Goal: Task Accomplishment & Management: Use online tool/utility

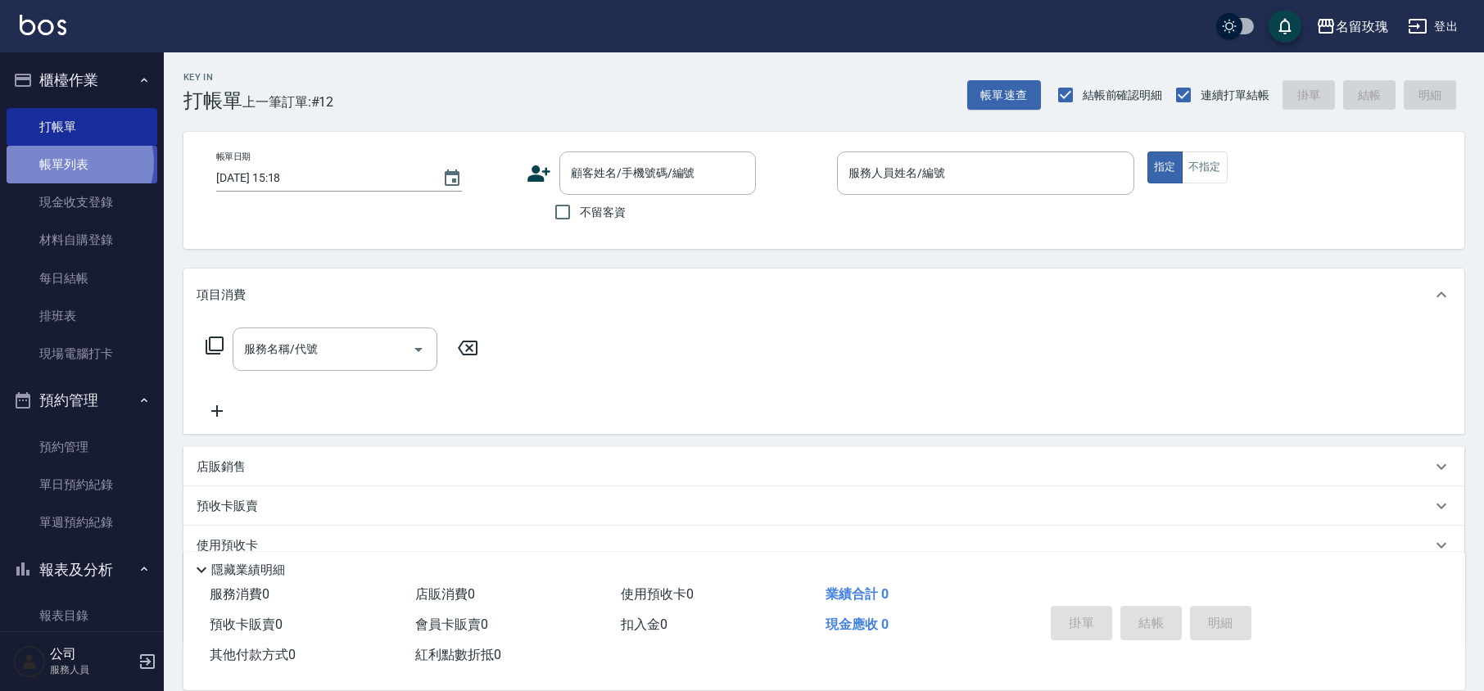
click at [75, 162] on link "帳單列表" at bounding box center [82, 165] width 151 height 38
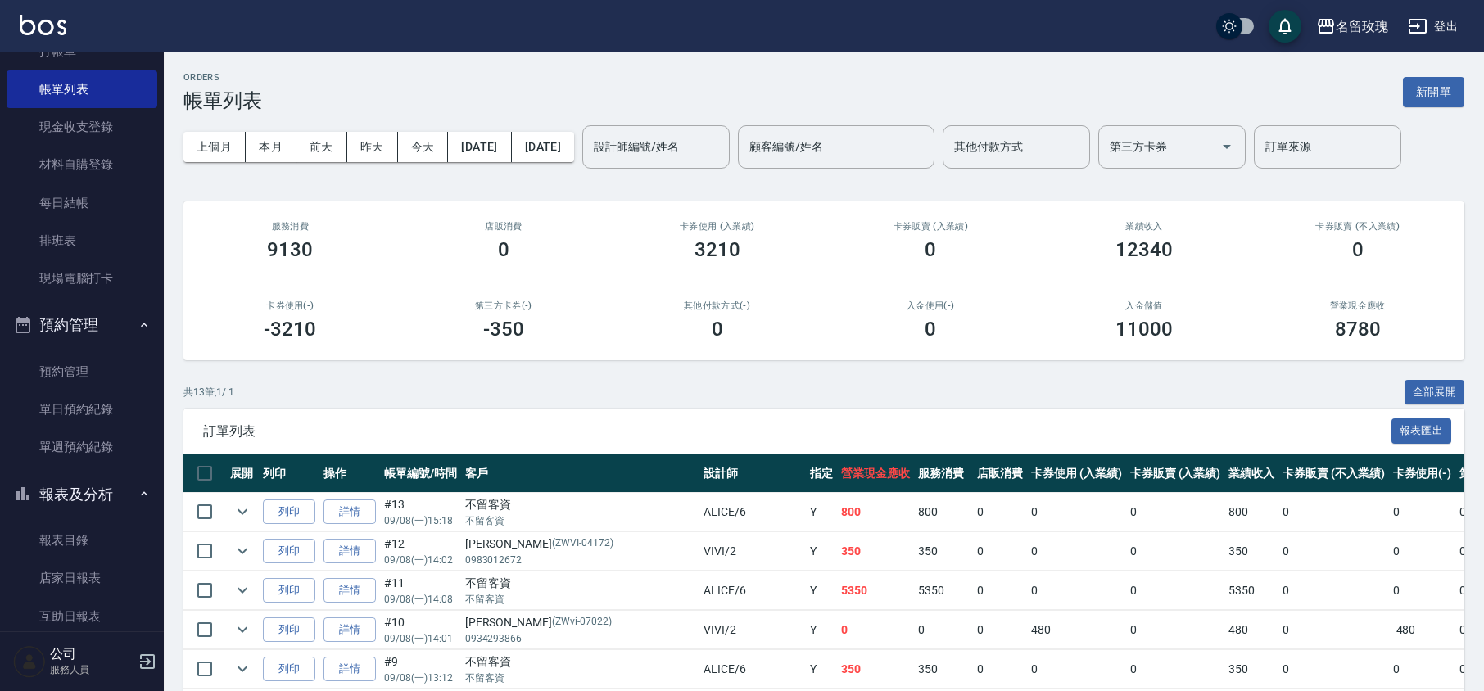
scroll to position [109, 0]
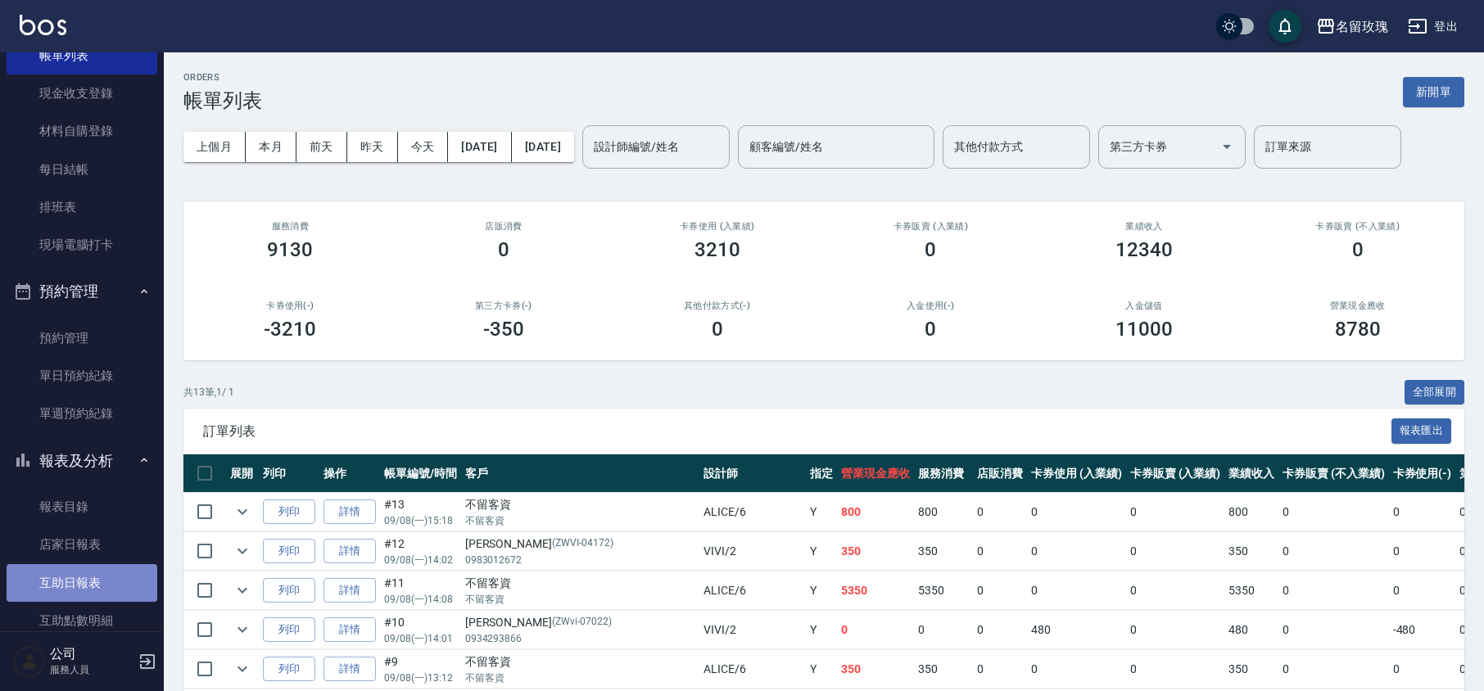
click at [100, 591] on link "互助日報表" at bounding box center [82, 583] width 151 height 38
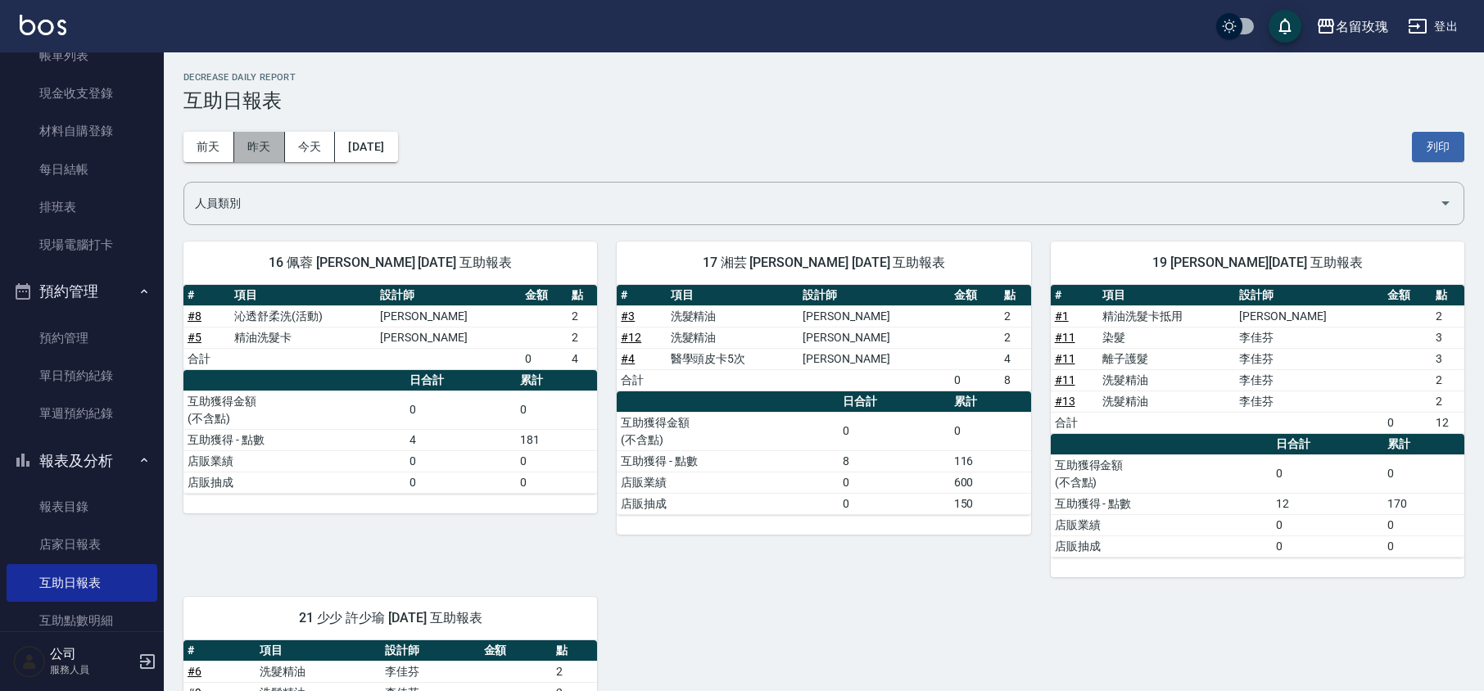
click at [273, 157] on button "昨天" at bounding box center [259, 147] width 51 height 30
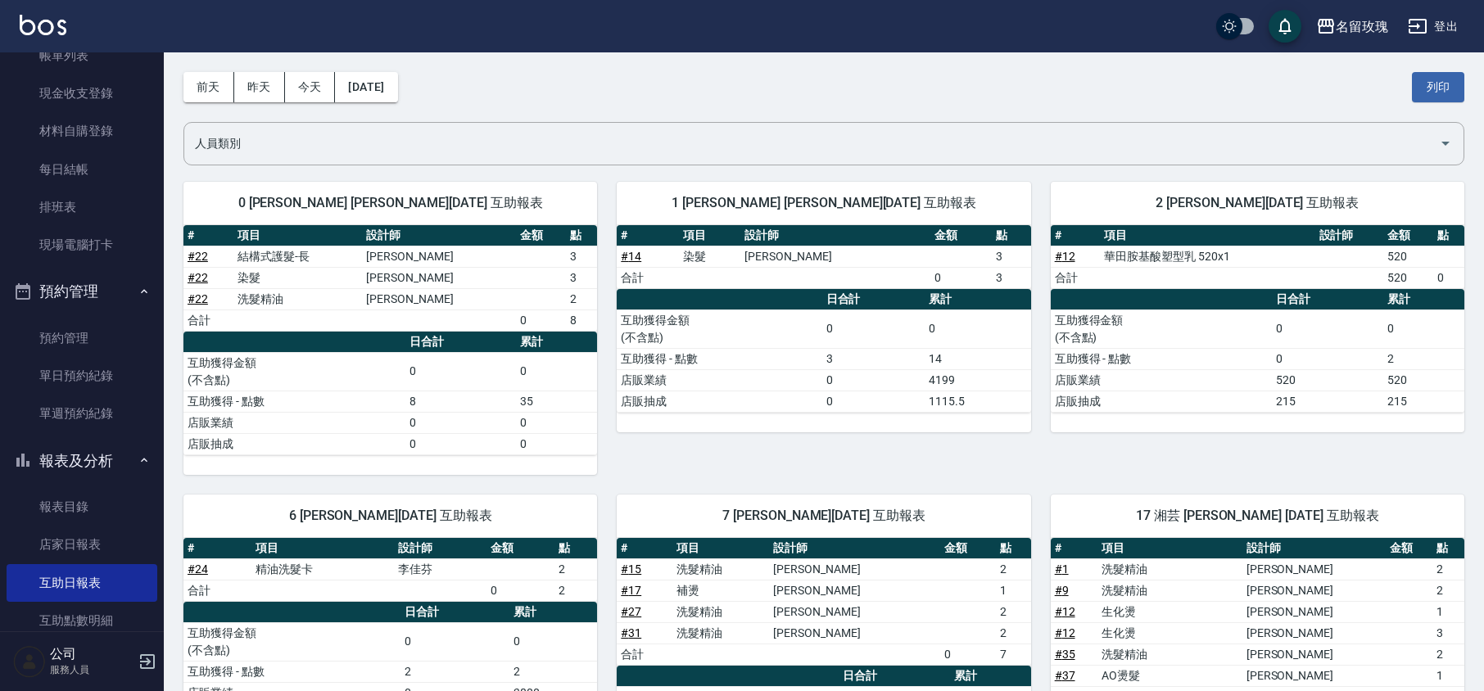
scroll to position [56, 0]
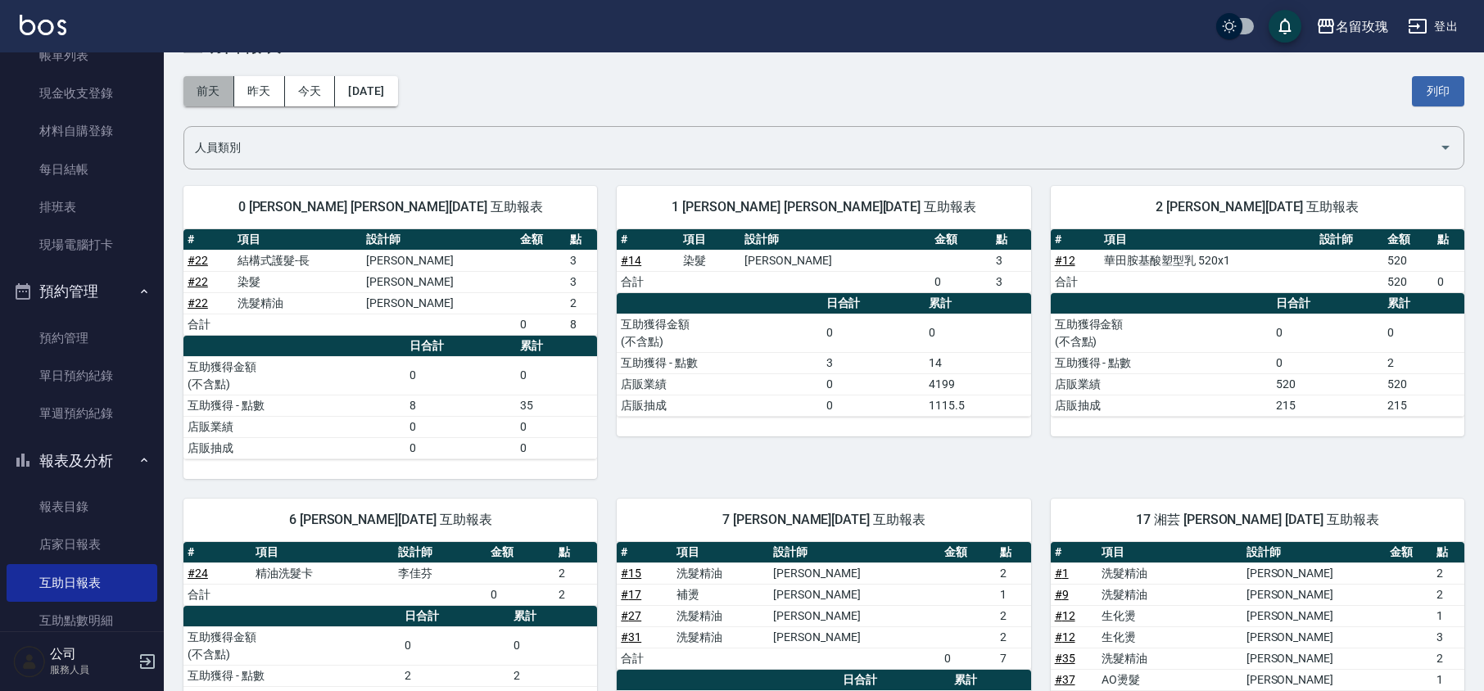
click at [217, 97] on button "前天" at bounding box center [209, 91] width 51 height 30
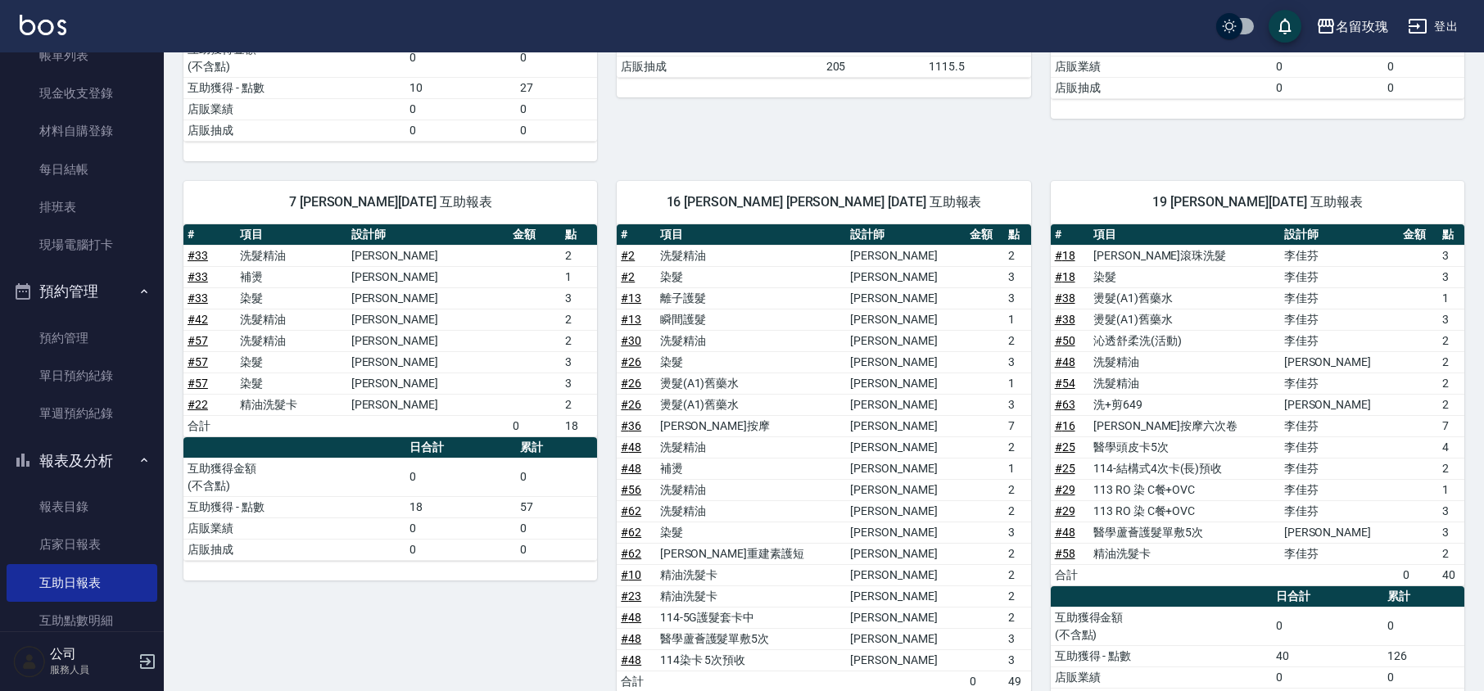
scroll to position [437, 0]
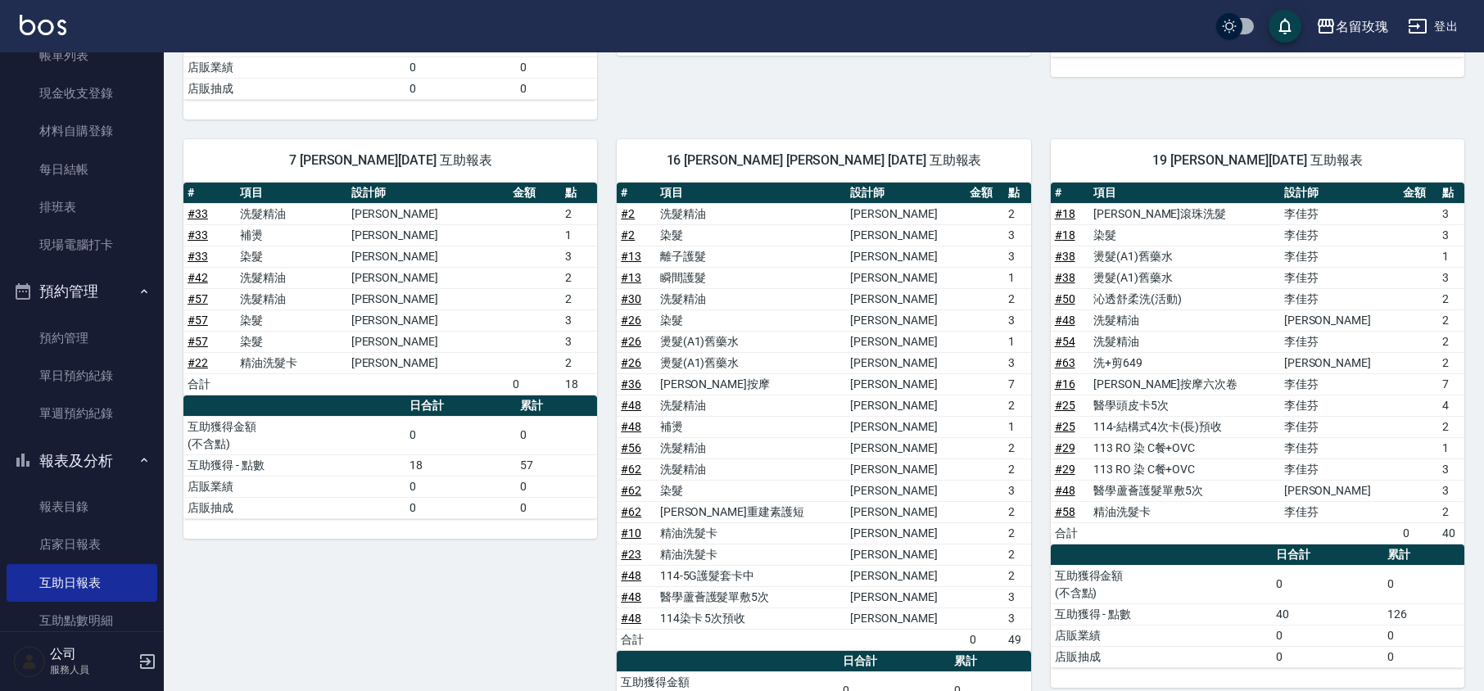
drag, startPoint x: 1482, startPoint y: 306, endPoint x: 1482, endPoint y: 322, distance: 15.6
click at [1482, 322] on div "名留玫瑰 [DATE] 互助日報表 列印時間： [DATE][PHONE_NUMBER]:49 Decrease Daily Report 互助日報表 [DA…" at bounding box center [824, 553] width 1321 height 1874
drag, startPoint x: 1483, startPoint y: 319, endPoint x: 1488, endPoint y: 368, distance: 48.6
click at [1484, 368] on html "名留玫瑰 登出 櫃檯作業 打帳單 帳單列表 現金收支登錄 材料自購登錄 每日結帳 排班表 現場電腦打卡 預約管理 預約管理 單日預約紀錄 單週預約紀錄 報表及…" at bounding box center [742, 526] width 1484 height 1926
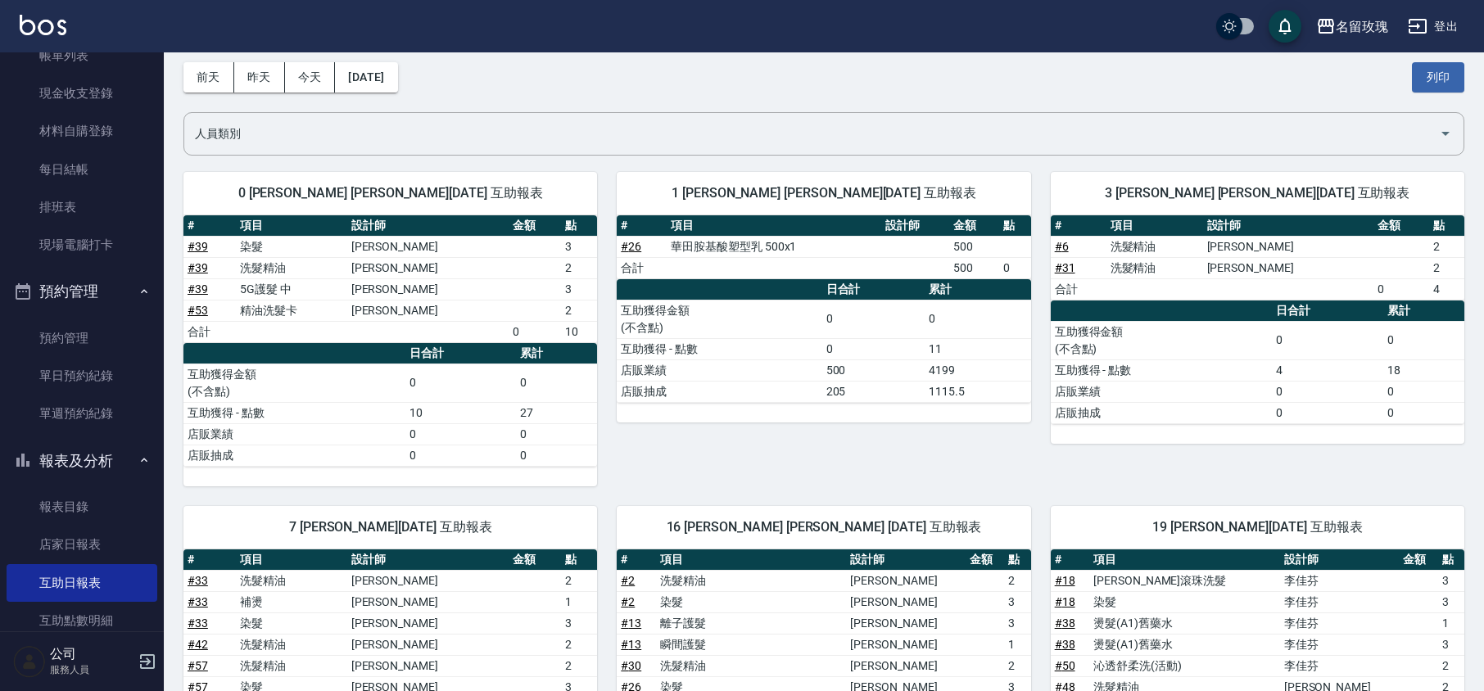
scroll to position [0, 0]
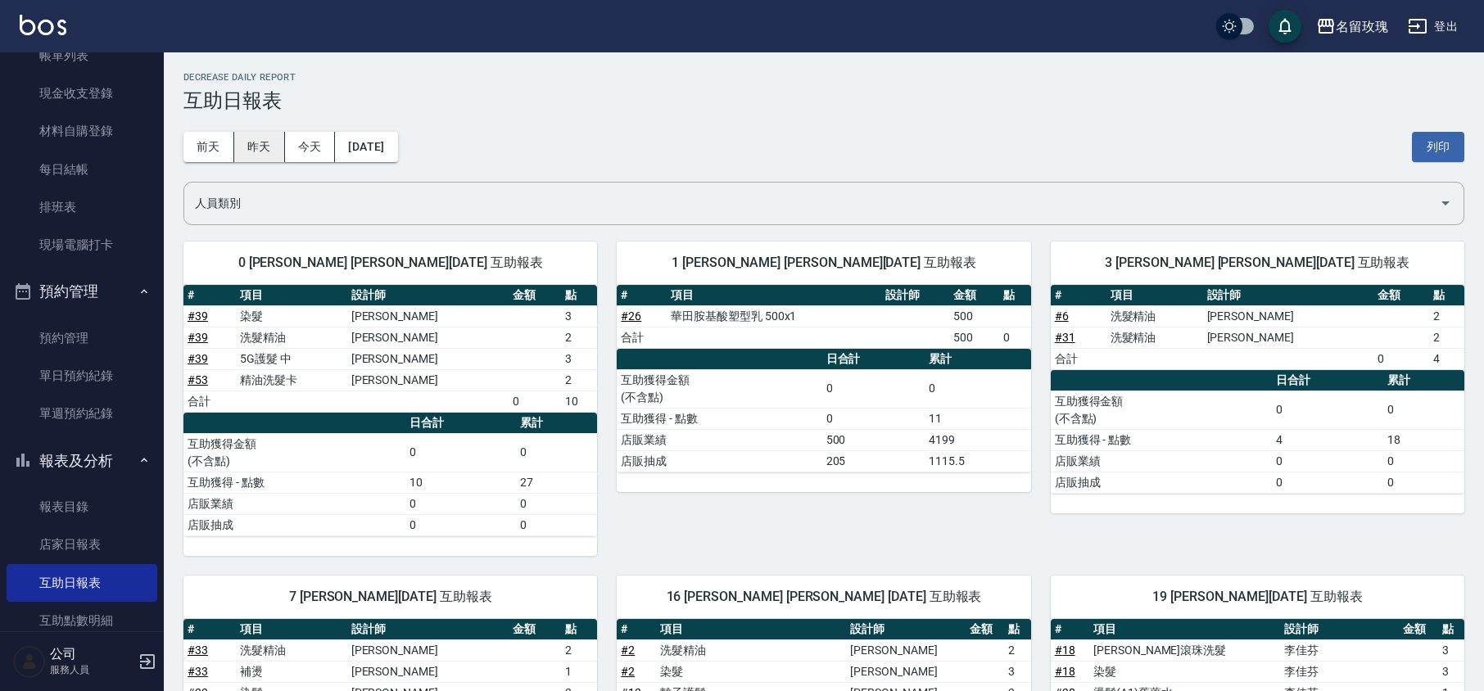
click at [256, 134] on button "昨天" at bounding box center [259, 147] width 51 height 30
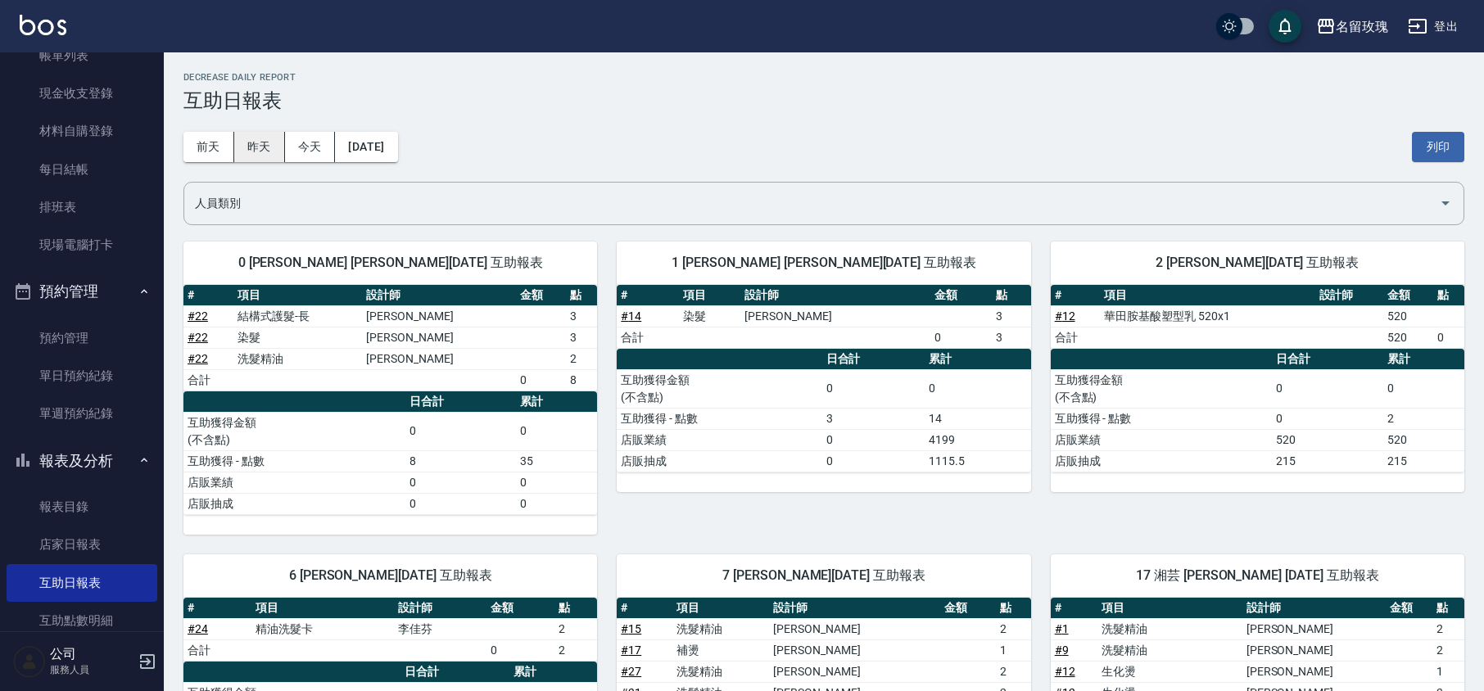
click at [241, 146] on button "昨天" at bounding box center [259, 147] width 51 height 30
click at [211, 158] on button "前天" at bounding box center [209, 147] width 51 height 30
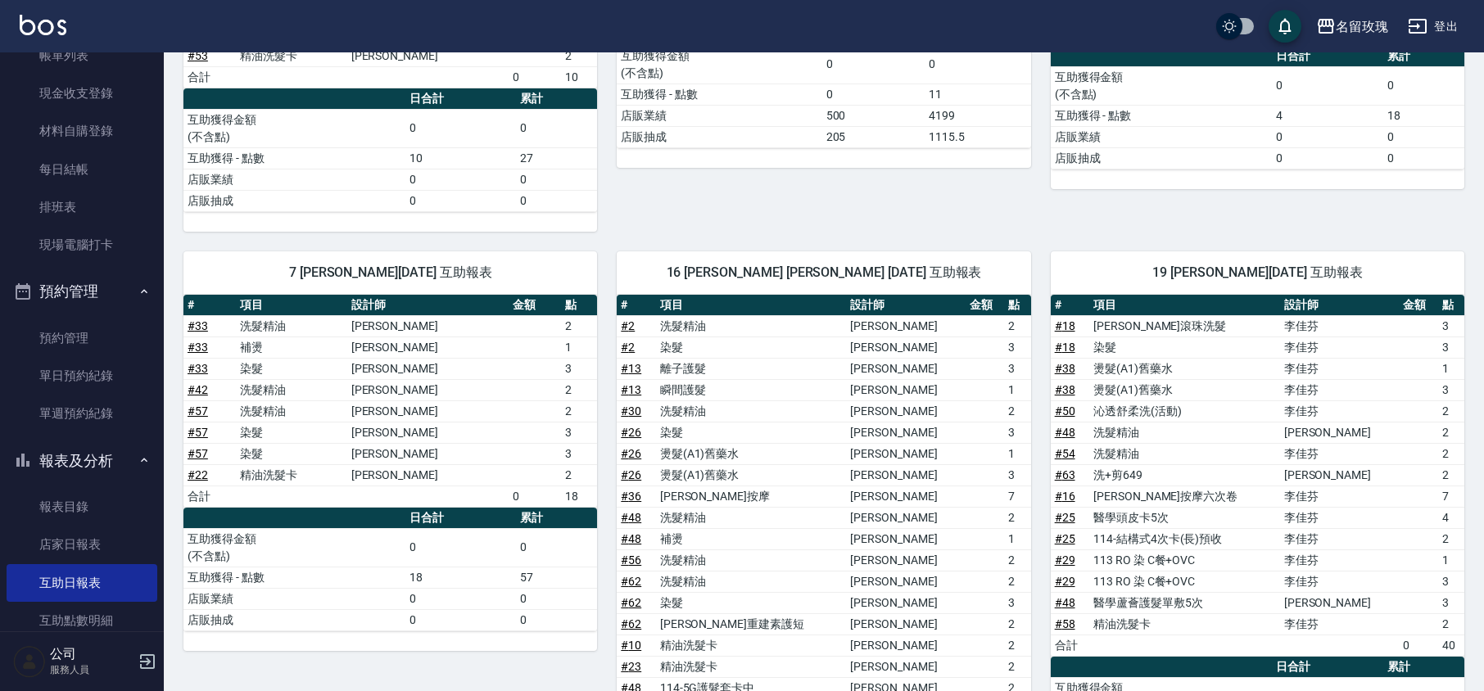
scroll to position [328, 0]
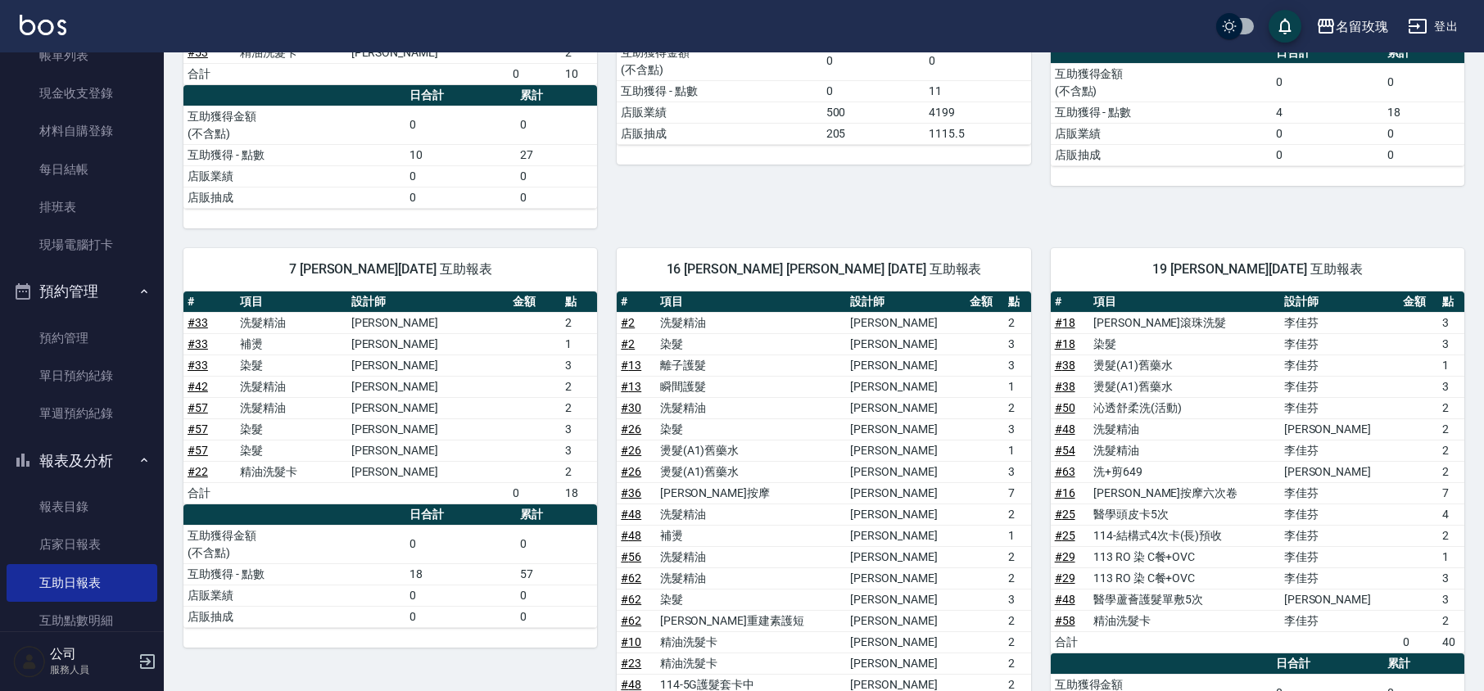
click at [1062, 325] on link "# 18" at bounding box center [1065, 322] width 20 height 13
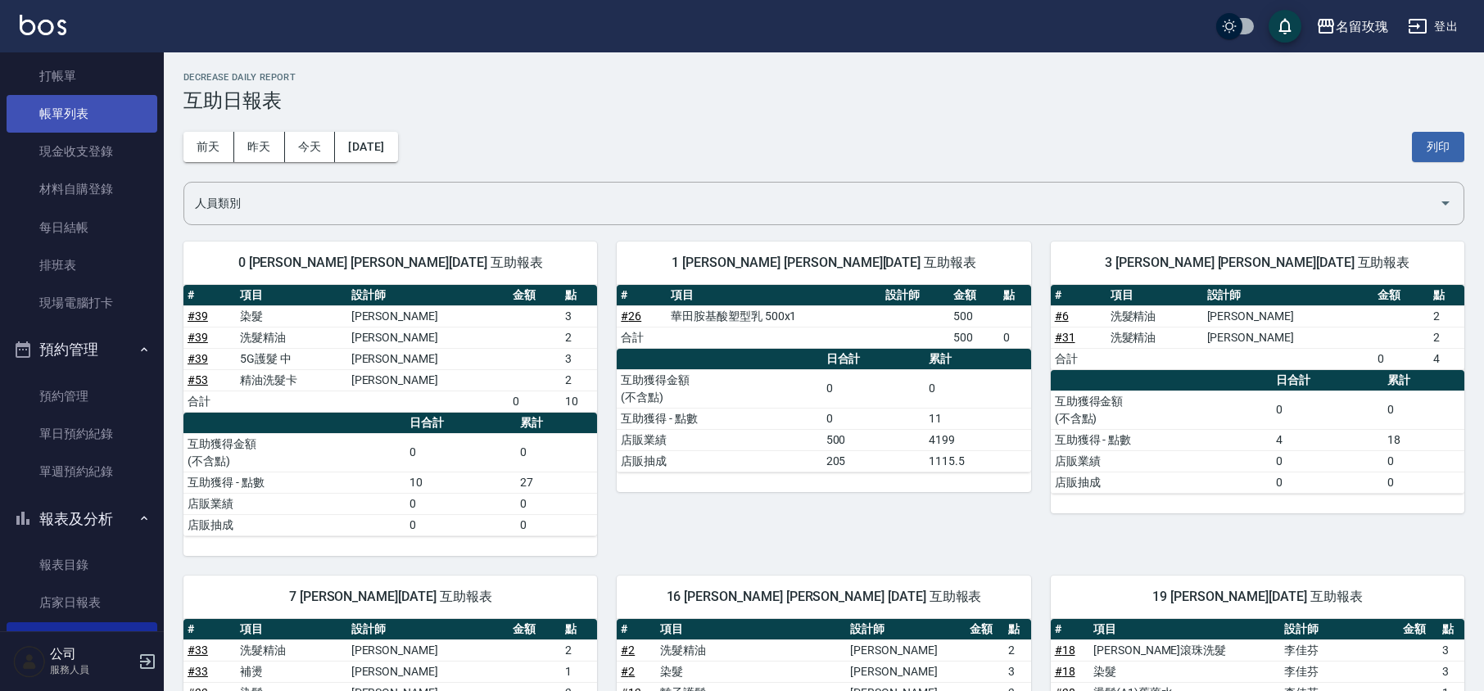
scroll to position [0, 0]
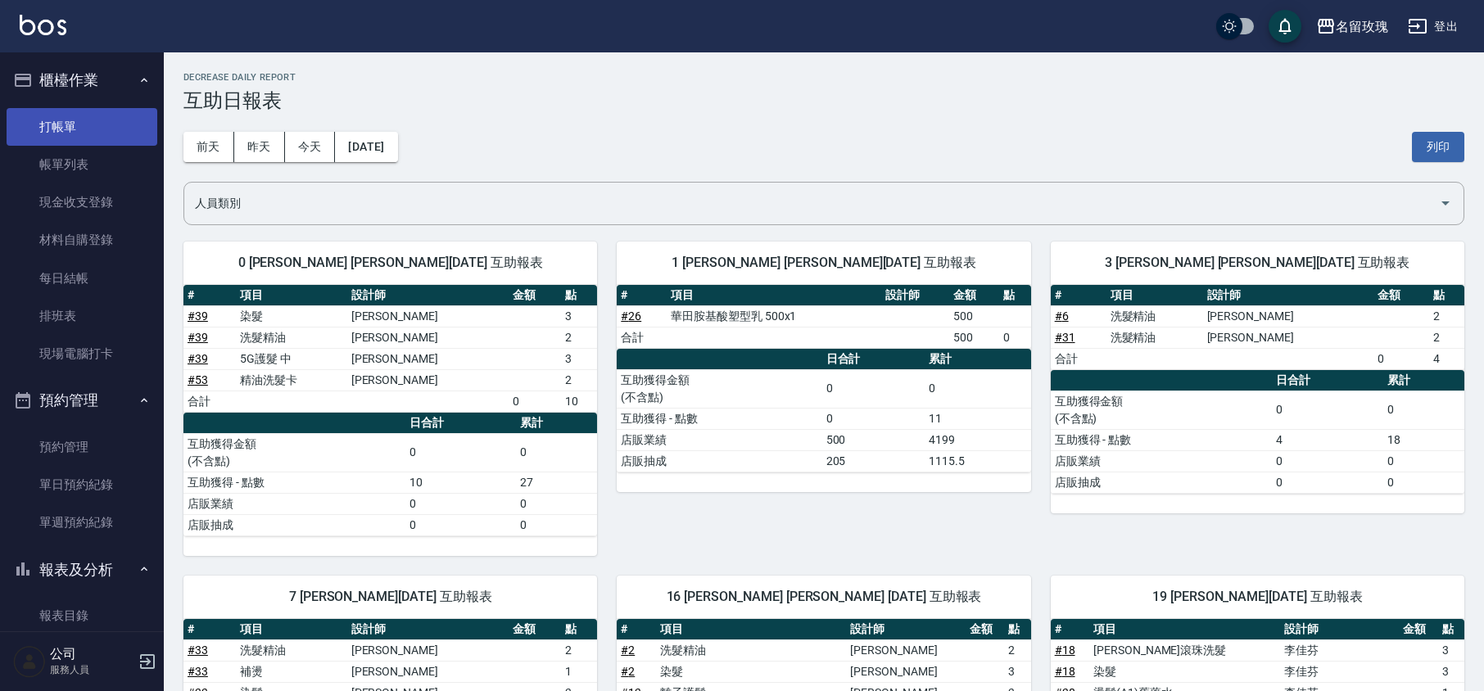
click at [83, 126] on link "打帳單" at bounding box center [82, 127] width 151 height 38
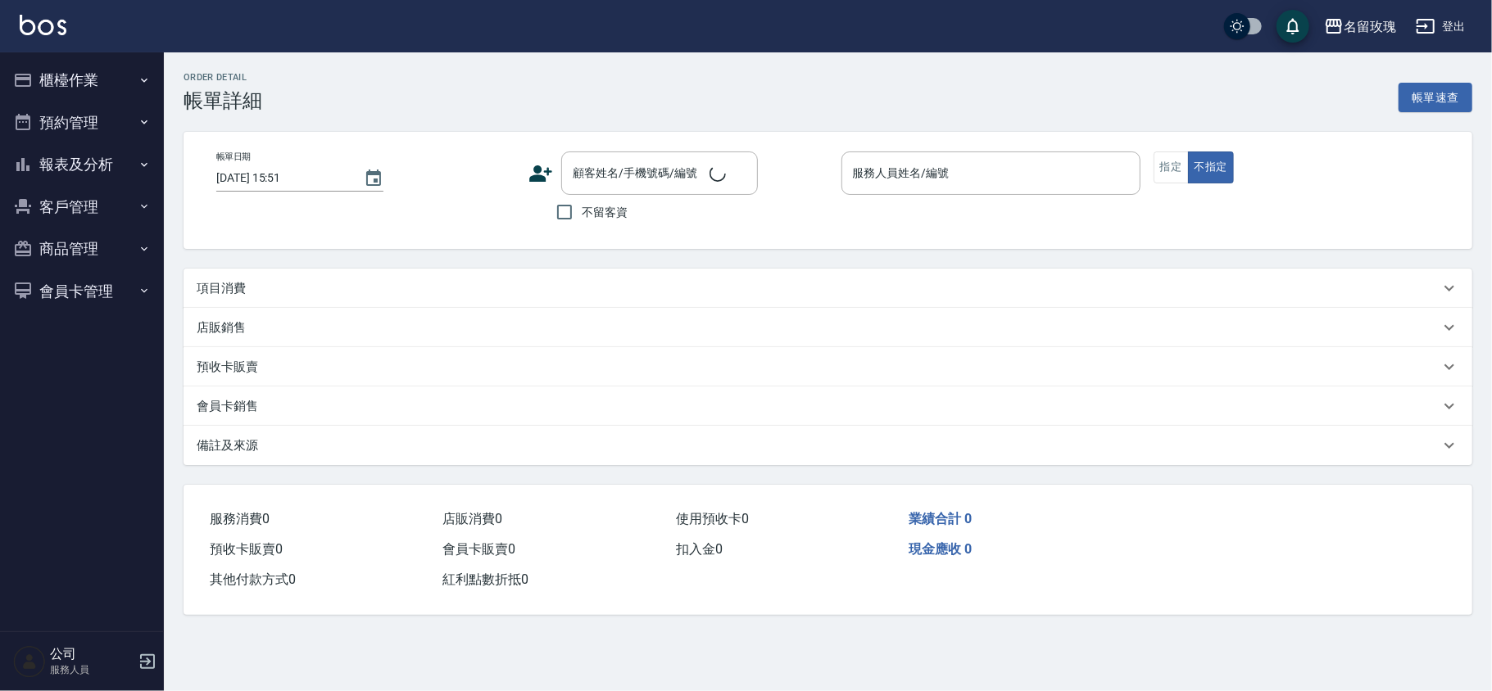
type input "[DATE] 12:10"
type input "ALICE-6"
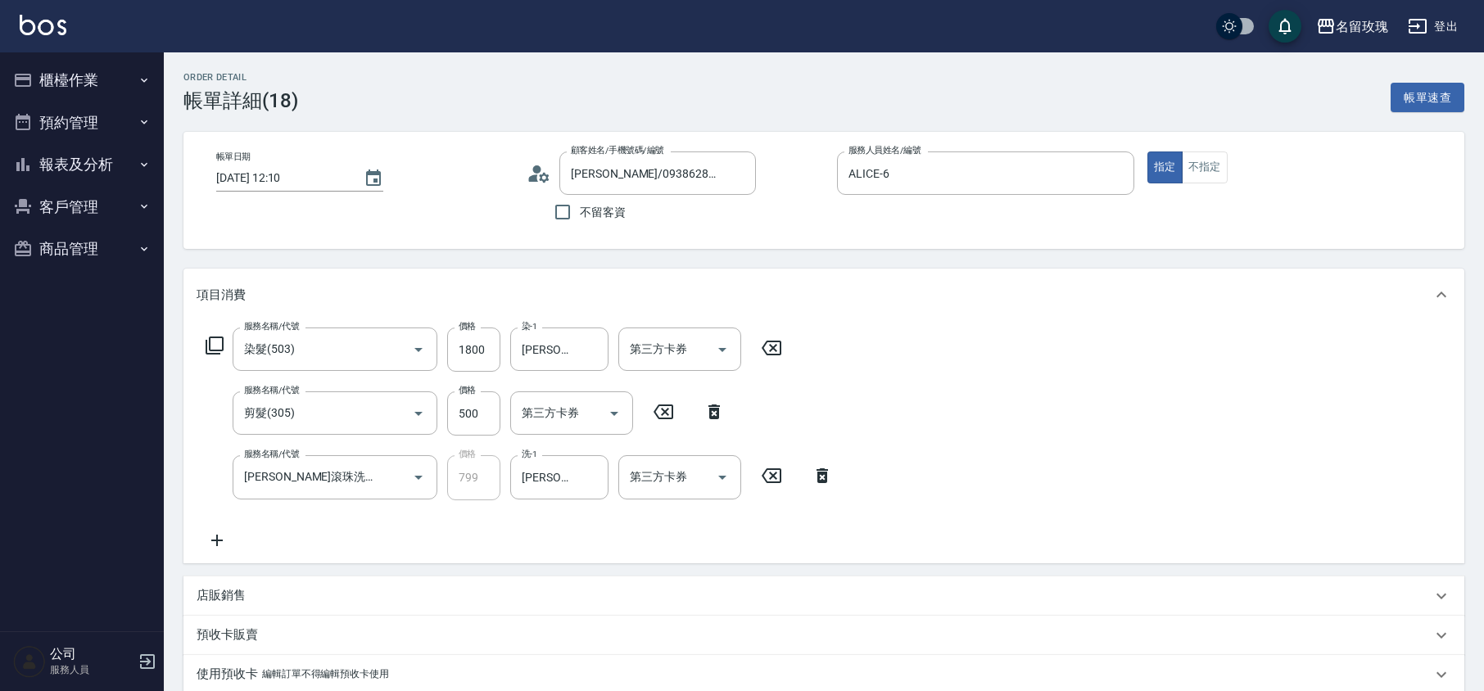
type input "[PERSON_NAME]/0938628328/513"
type input "染髮(503)"
type input "剪髮(305)"
type input "[PERSON_NAME]滾珠洗髮(224)"
